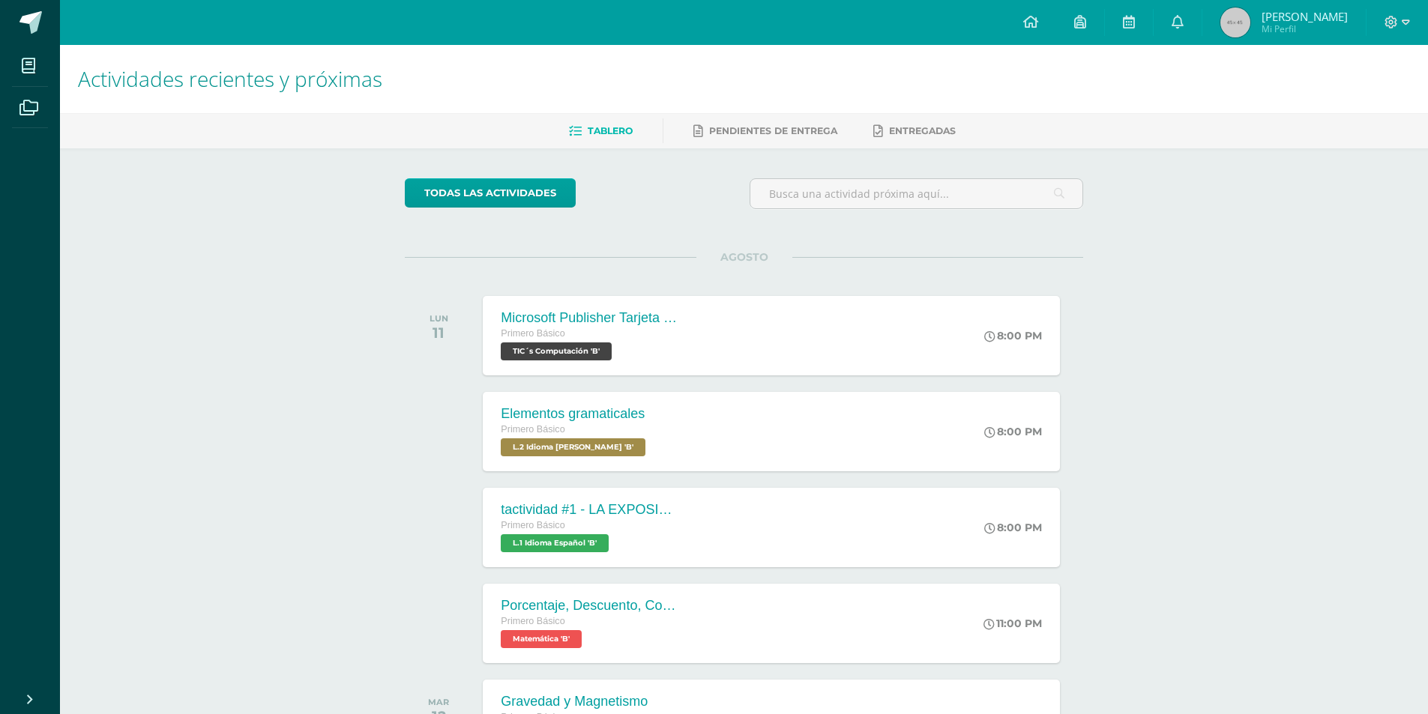
click at [1291, 9] on span "[PERSON_NAME]" at bounding box center [1304, 16] width 86 height 15
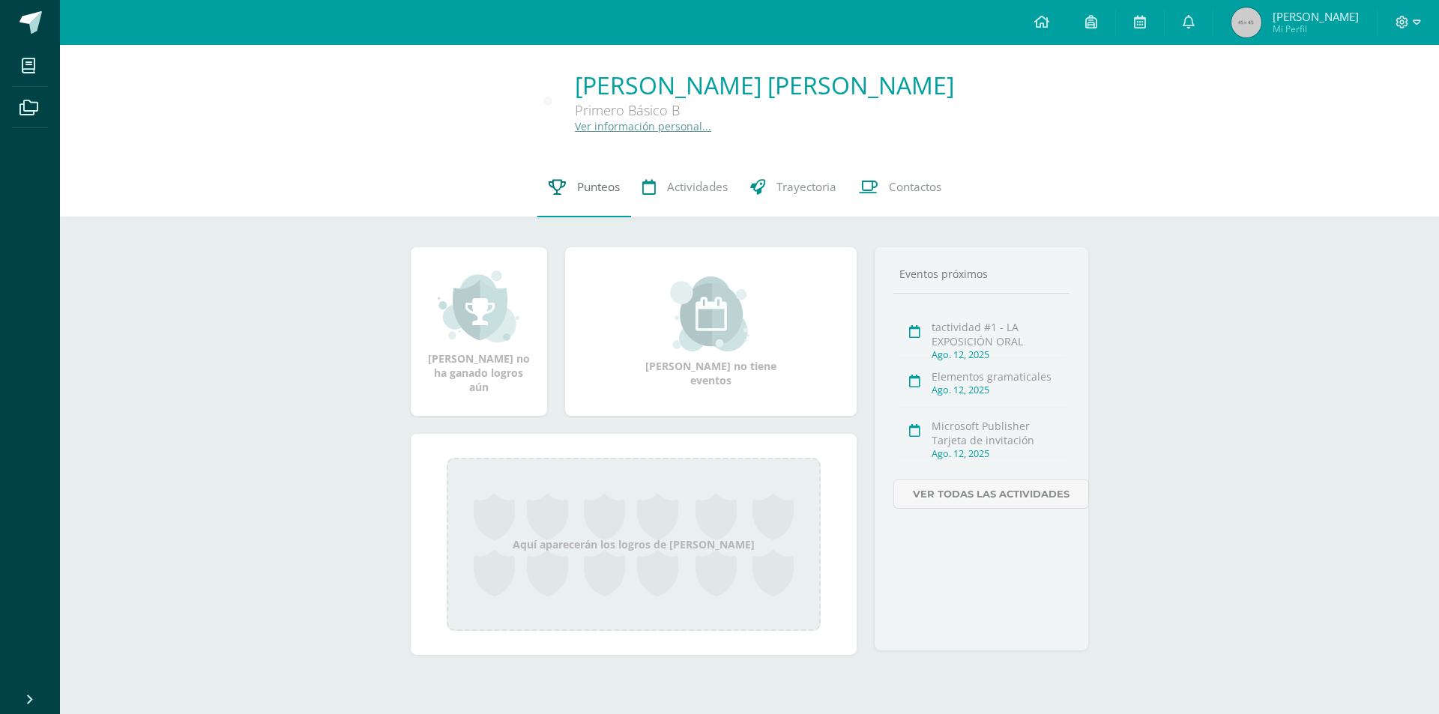
click at [573, 181] on link "Punteos" at bounding box center [584, 187] width 94 height 60
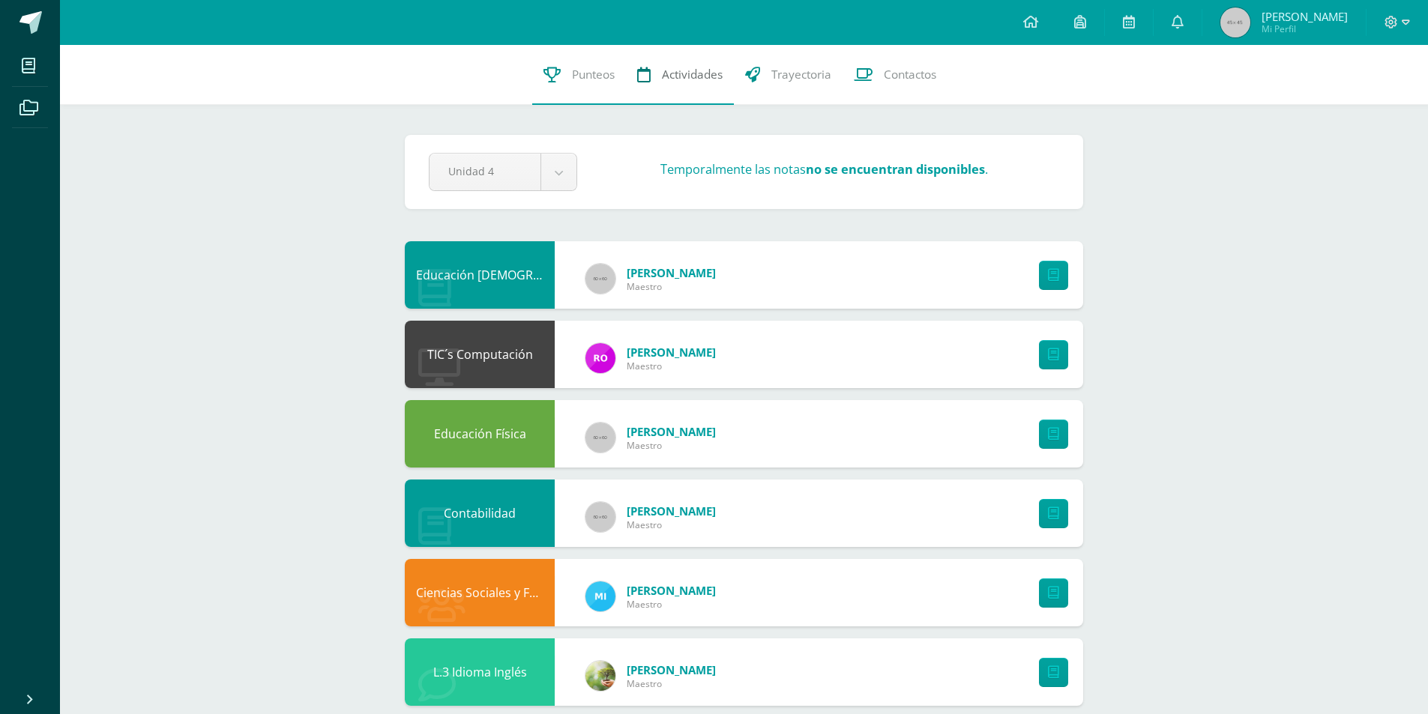
click at [678, 81] on span "Actividades" at bounding box center [692, 75] width 61 height 16
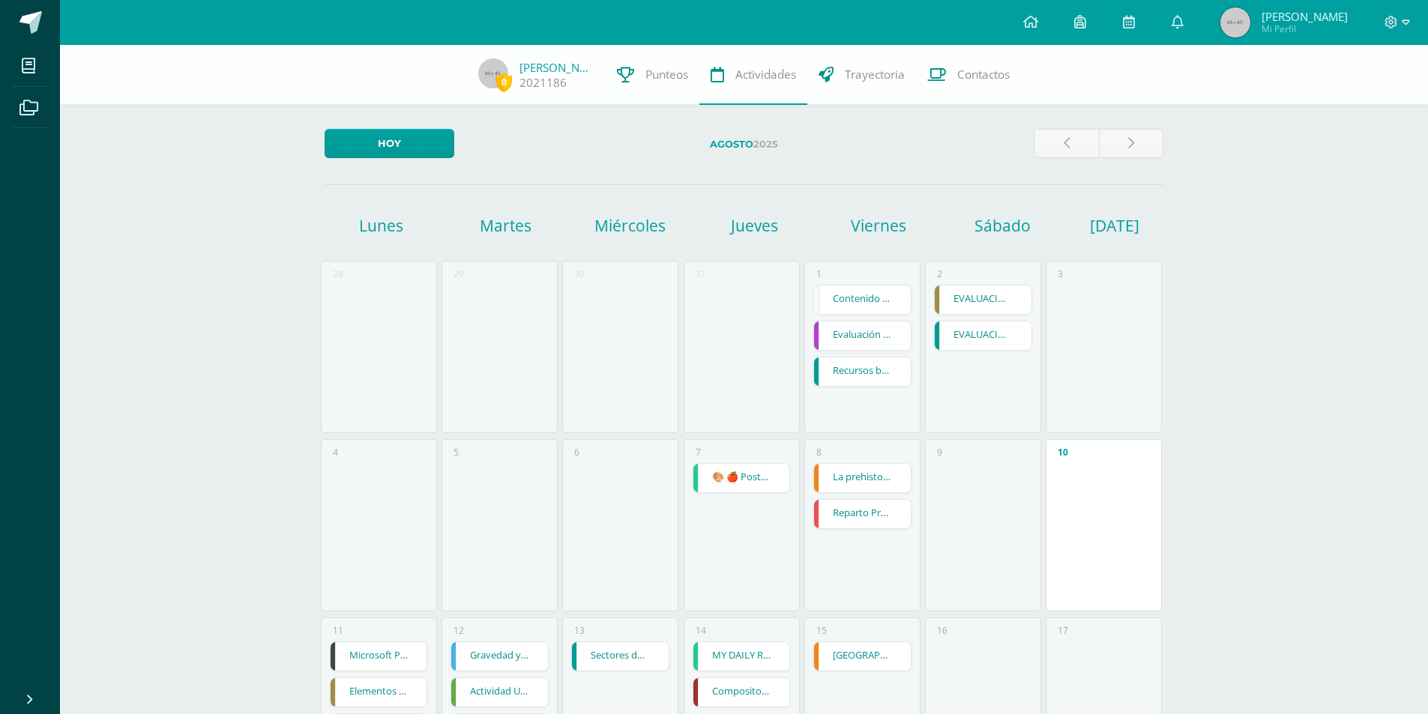
click at [842, 303] on link "Contenido de Prorrateo de Facturas y Hoja de zona" at bounding box center [862, 300] width 97 height 28
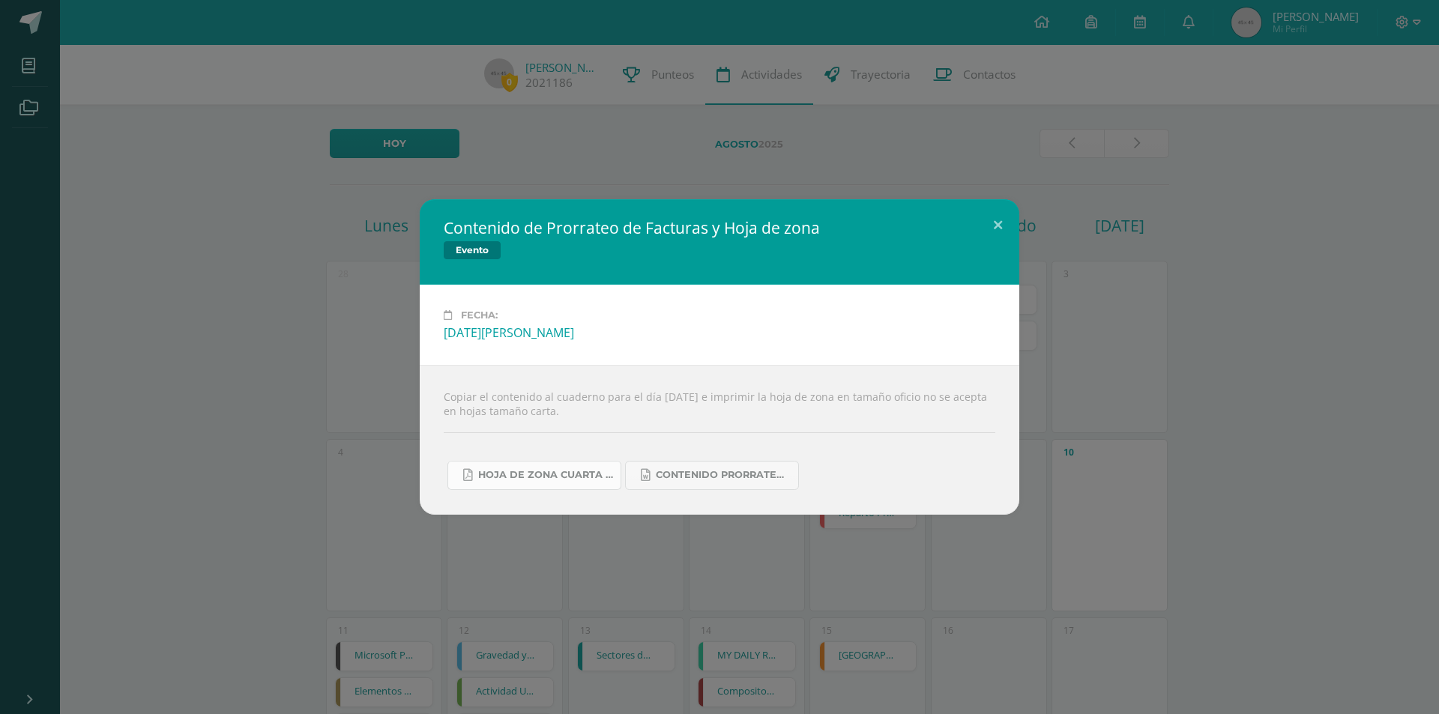
click at [579, 466] on link "Hoja de zona cuarta unidad prorrateo de facturas 2025.pdf" at bounding box center [534, 475] width 174 height 29
click at [318, 358] on div "Contenido de Prorrateo de Facturas y Hoja de zona Evento Fecha: Viernes 01 de A…" at bounding box center [719, 356] width 1427 height 315
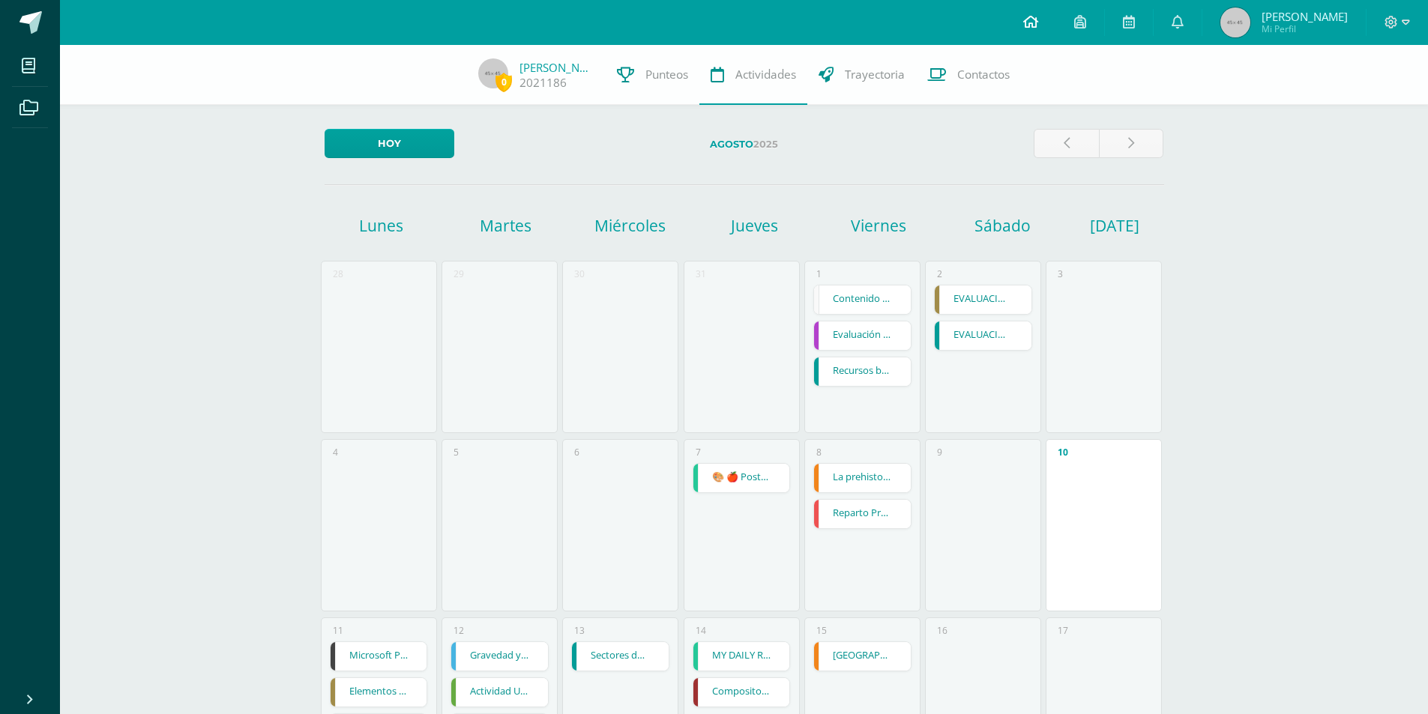
click at [1037, 32] on link at bounding box center [1030, 22] width 51 height 45
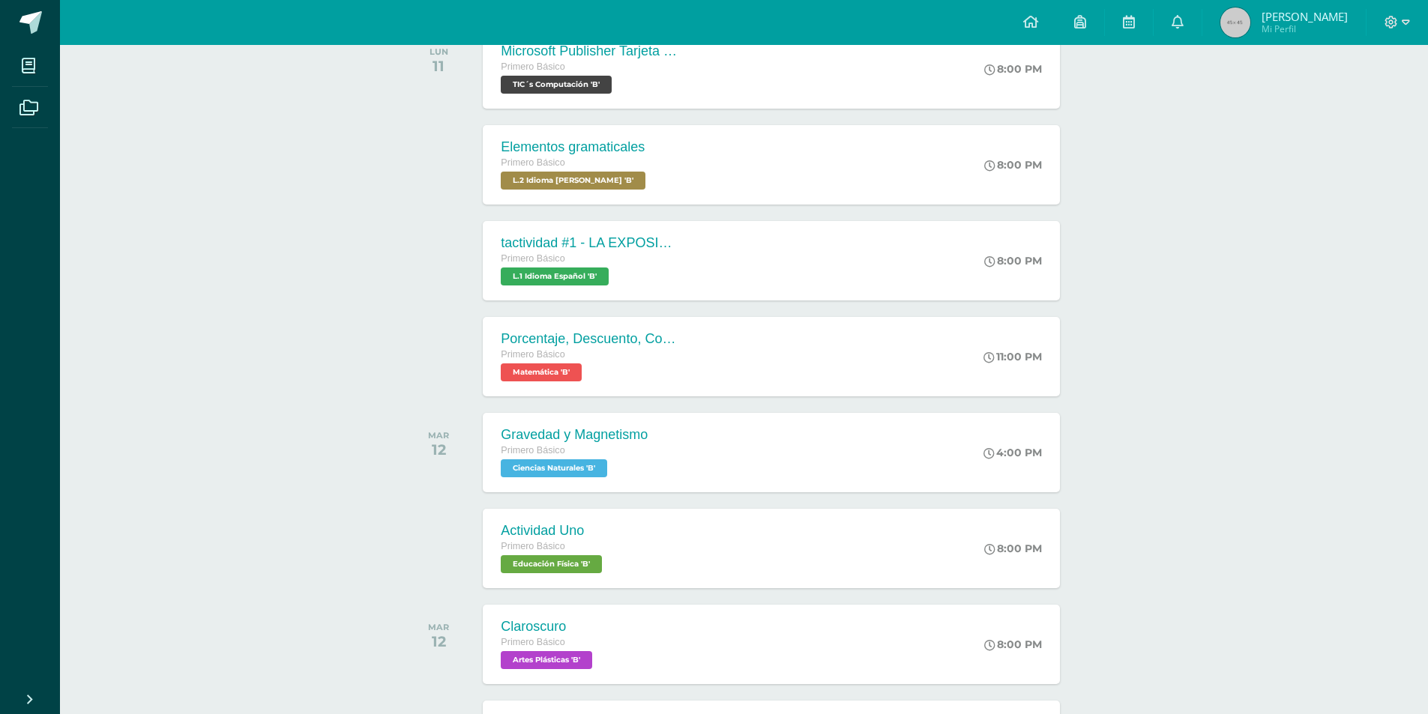
scroll to position [150, 0]
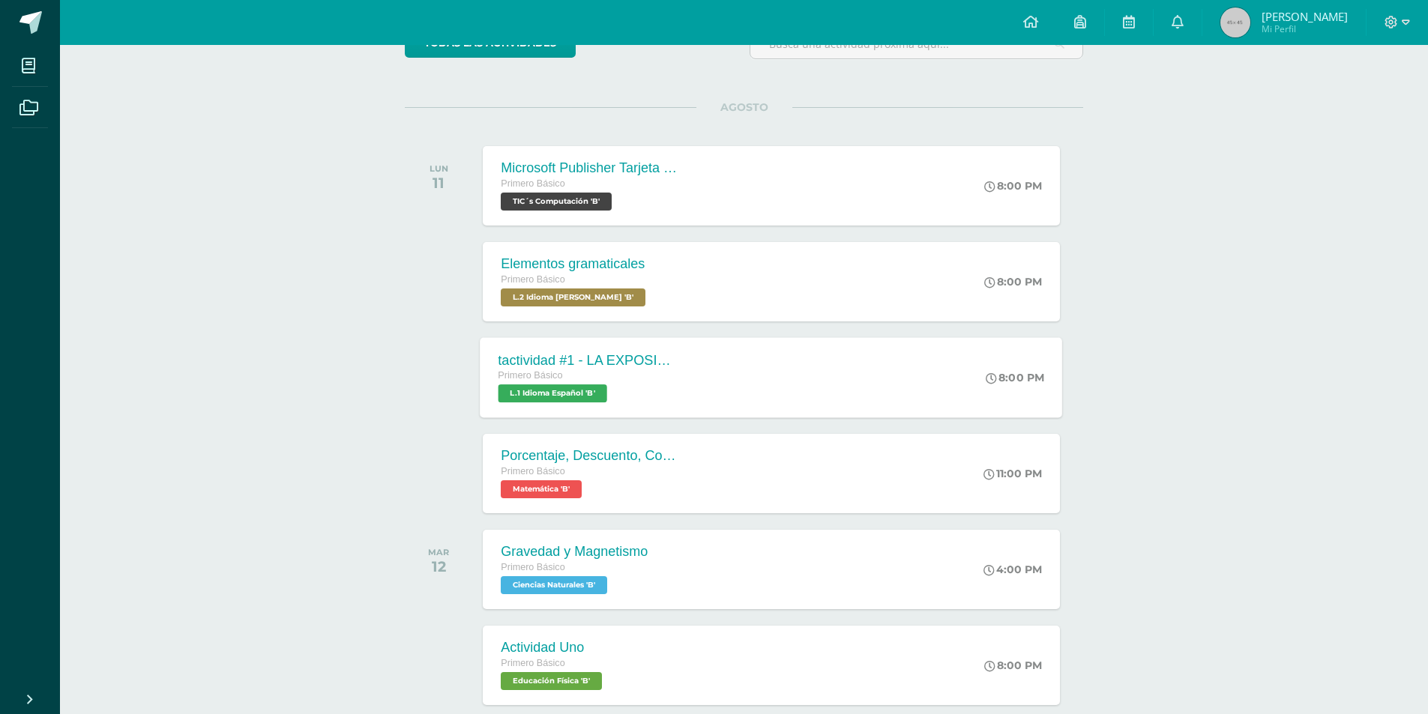
click at [610, 354] on div "tactividad #1 - LA EXPOSICIÓN ORAL" at bounding box center [588, 360] width 181 height 16
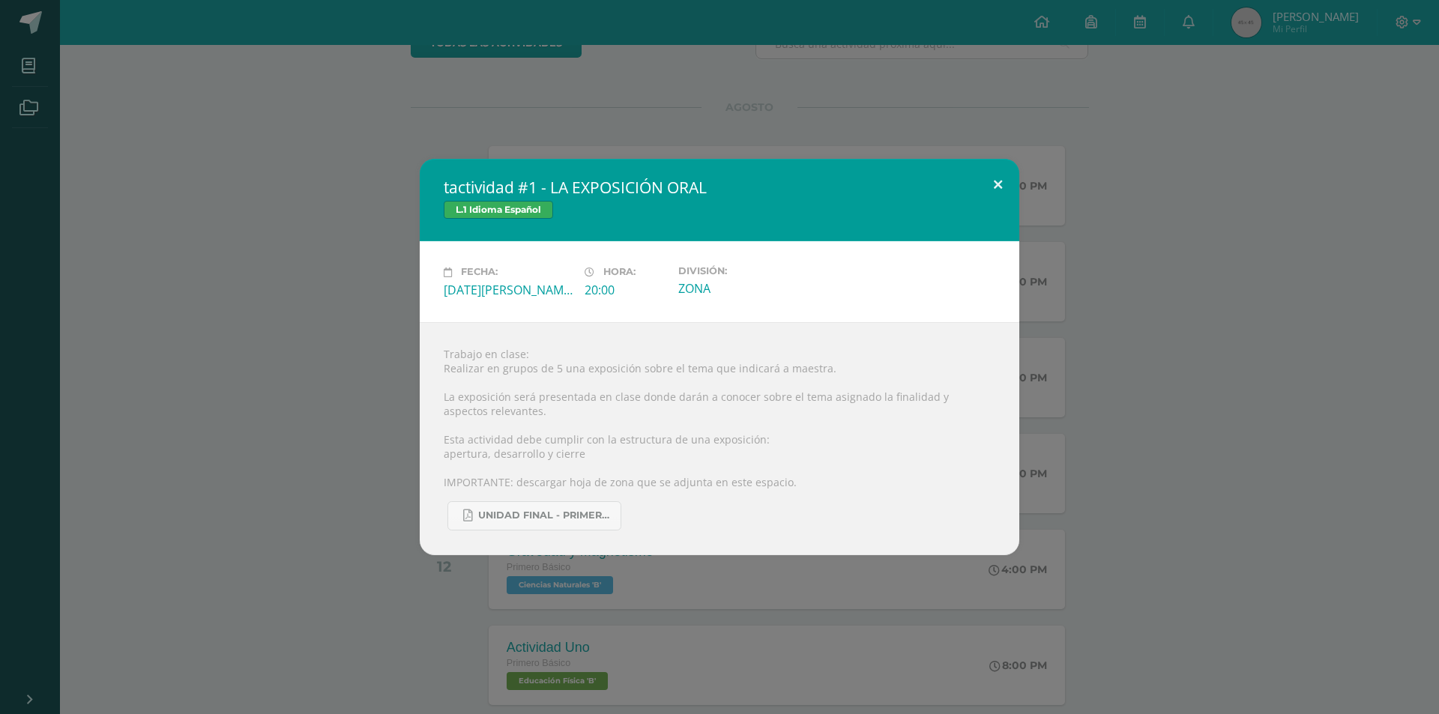
click at [998, 183] on button at bounding box center [998, 184] width 43 height 51
